Goal: Transaction & Acquisition: Purchase product/service

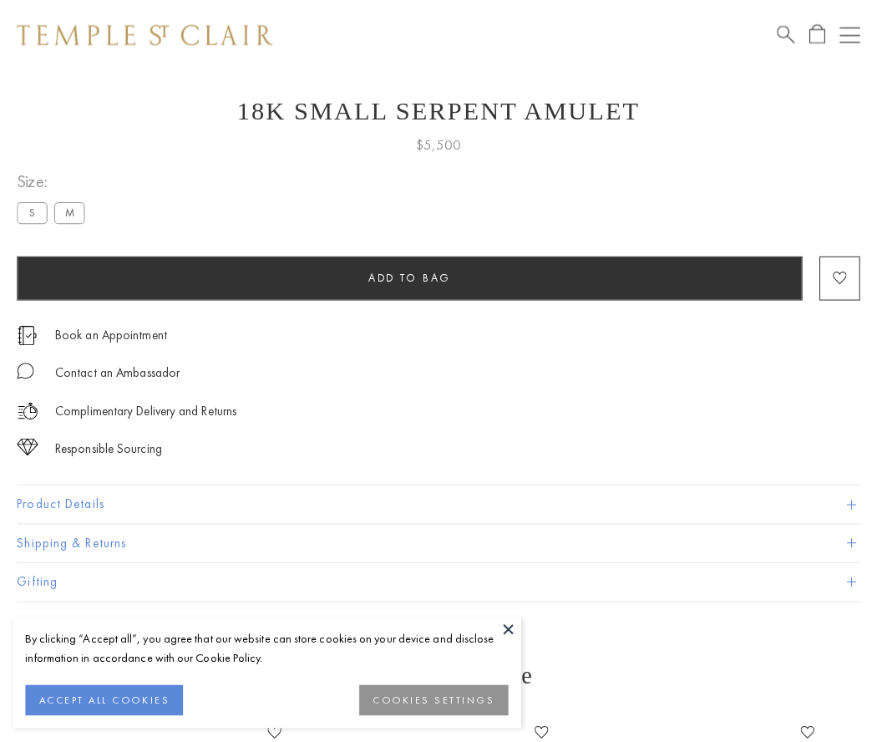
scroll to position [40, 0]
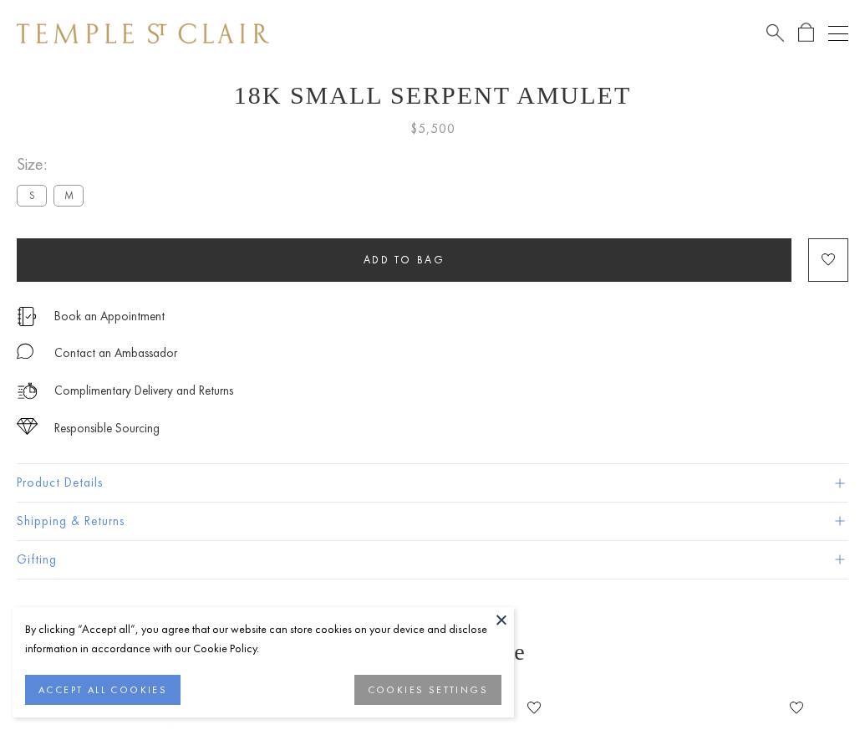
click at [404, 259] on span "Add to bag" at bounding box center [405, 259] width 82 height 14
